Goal: Navigation & Orientation: Find specific page/section

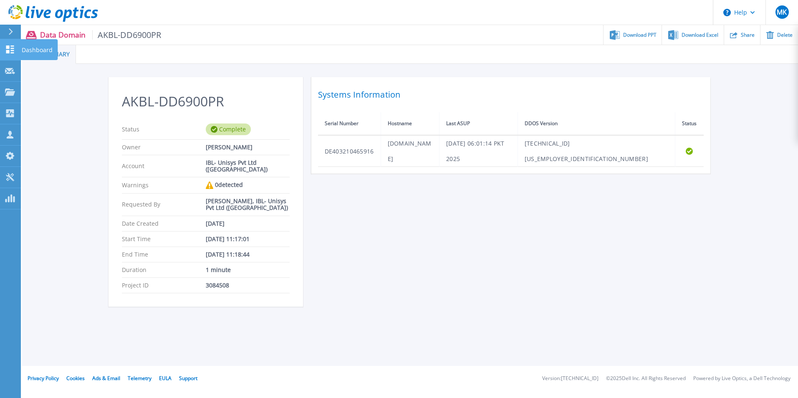
click at [21, 50] on div "Dashboard" at bounding box center [38, 49] width 37 height 21
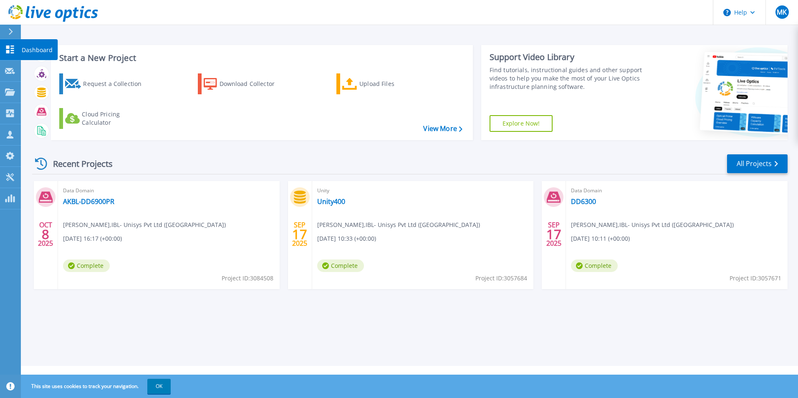
click at [32, 52] on p "Dashboard" at bounding box center [37, 50] width 31 height 22
click at [10, 97] on link "Projects Projects" at bounding box center [10, 92] width 21 height 21
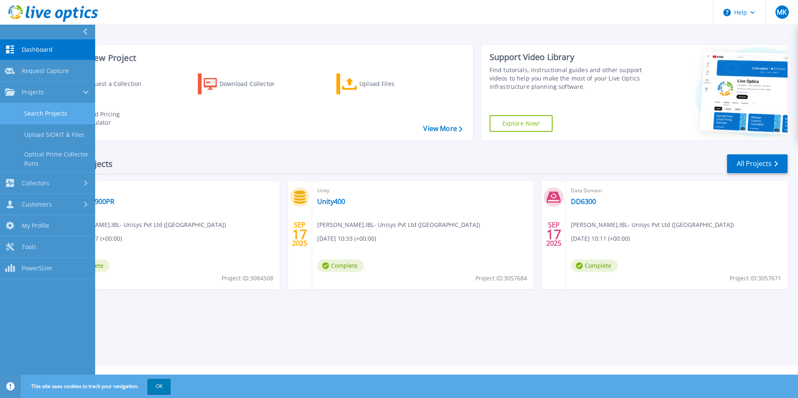
click at [65, 116] on link "Search Projects" at bounding box center [47, 113] width 95 height 21
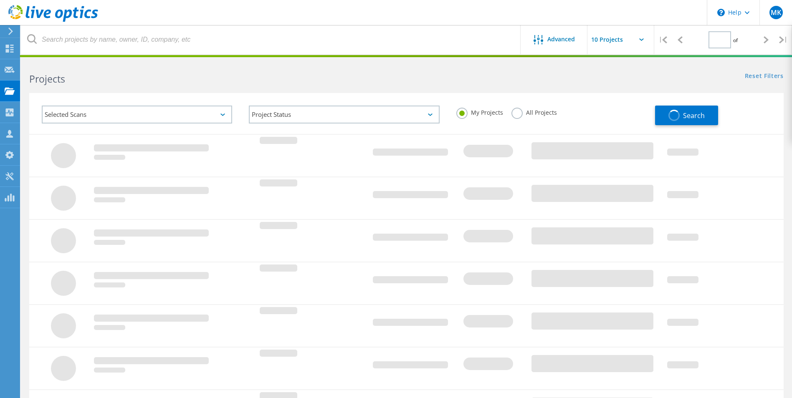
type input "1"
